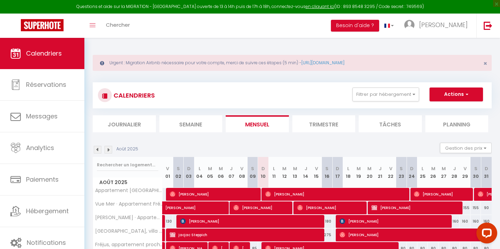
select select
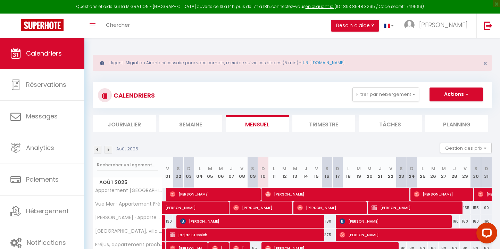
select select
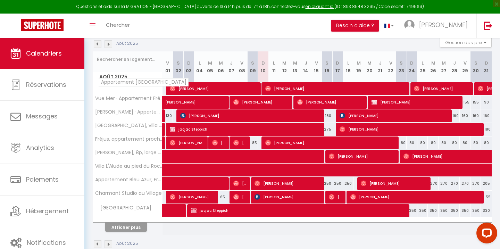
scroll to position [120, 0]
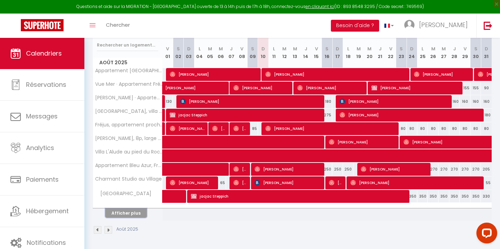
click at [117, 214] on button "Afficher plus" at bounding box center [126, 212] width 42 height 9
select select
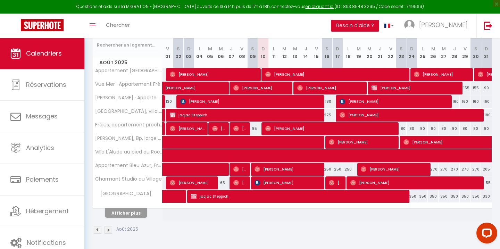
select select
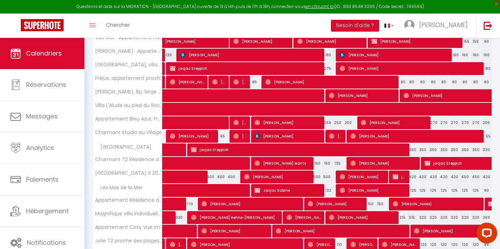
scroll to position [211, 0]
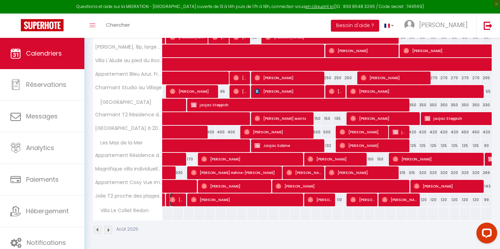
click at [177, 199] on span "[PERSON_NAME]" at bounding box center [177, 199] width 14 height 13
select select "OK"
select select "0"
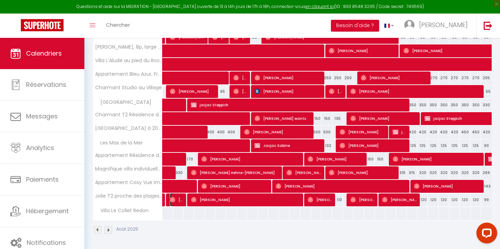
select select "1"
select select
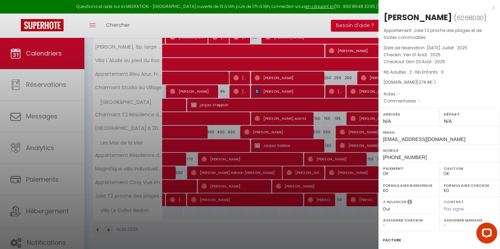
click at [178, 195] on div at bounding box center [250, 124] width 500 height 249
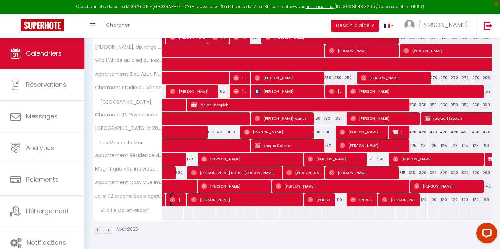
click at [176, 200] on span "[PERSON_NAME]" at bounding box center [177, 199] width 14 height 13
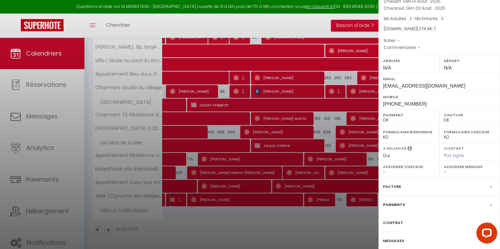
scroll to position [93, 0]
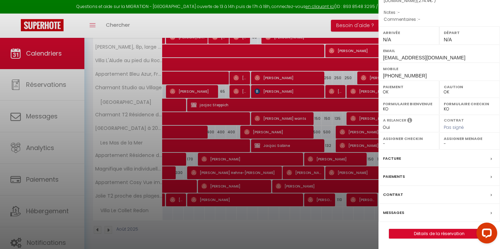
click at [392, 211] on label "Messages" at bounding box center [393, 212] width 21 height 7
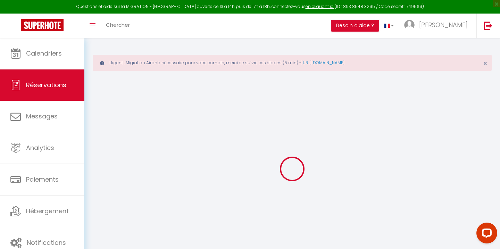
select select
checkbox input "false"
select select
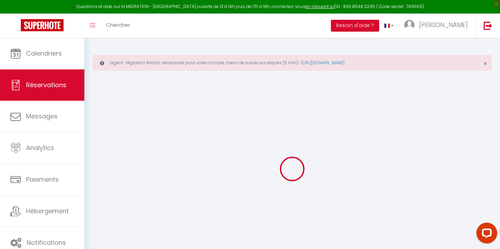
select select
checkbox input "false"
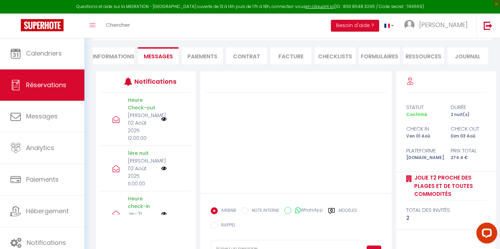
scroll to position [93, 0]
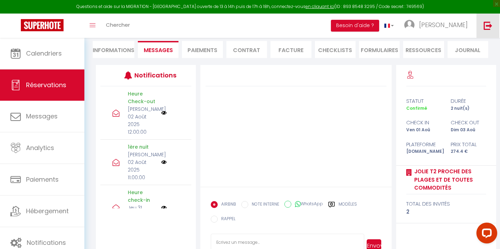
click at [489, 29] on img at bounding box center [488, 25] width 9 height 9
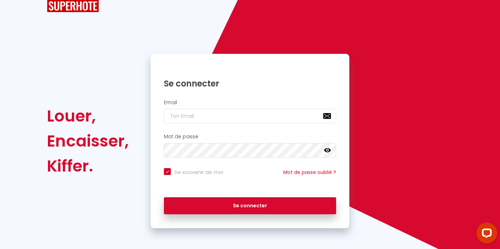
scroll to position [21, 0]
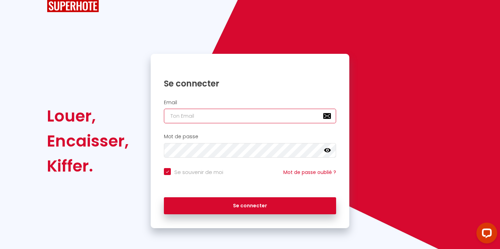
type input "[EMAIL_ADDRESS][DOMAIN_NAME]"
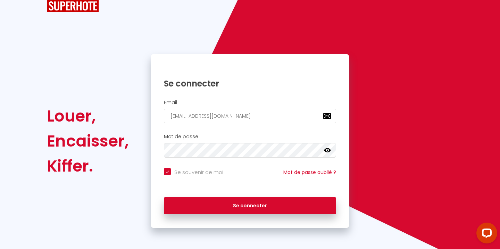
checkbox input "true"
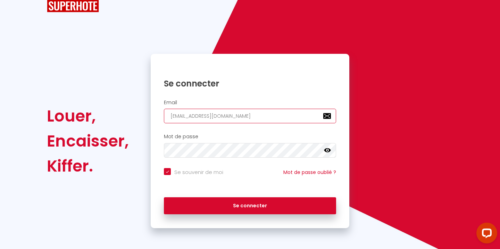
click at [193, 116] on input "[EMAIL_ADDRESS][DOMAIN_NAME]" at bounding box center [250, 116] width 172 height 15
type input "r"
checkbox input "true"
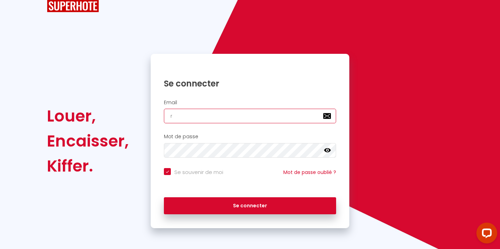
type input "[PERSON_NAME][EMAIL_ADDRESS][DOMAIN_NAME]"
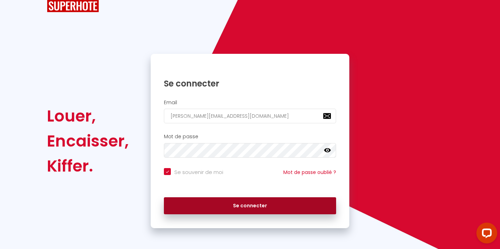
click at [245, 205] on button "Se connecter" at bounding box center [250, 205] width 172 height 17
checkbox input "true"
